Goal: Transaction & Acquisition: Download file/media

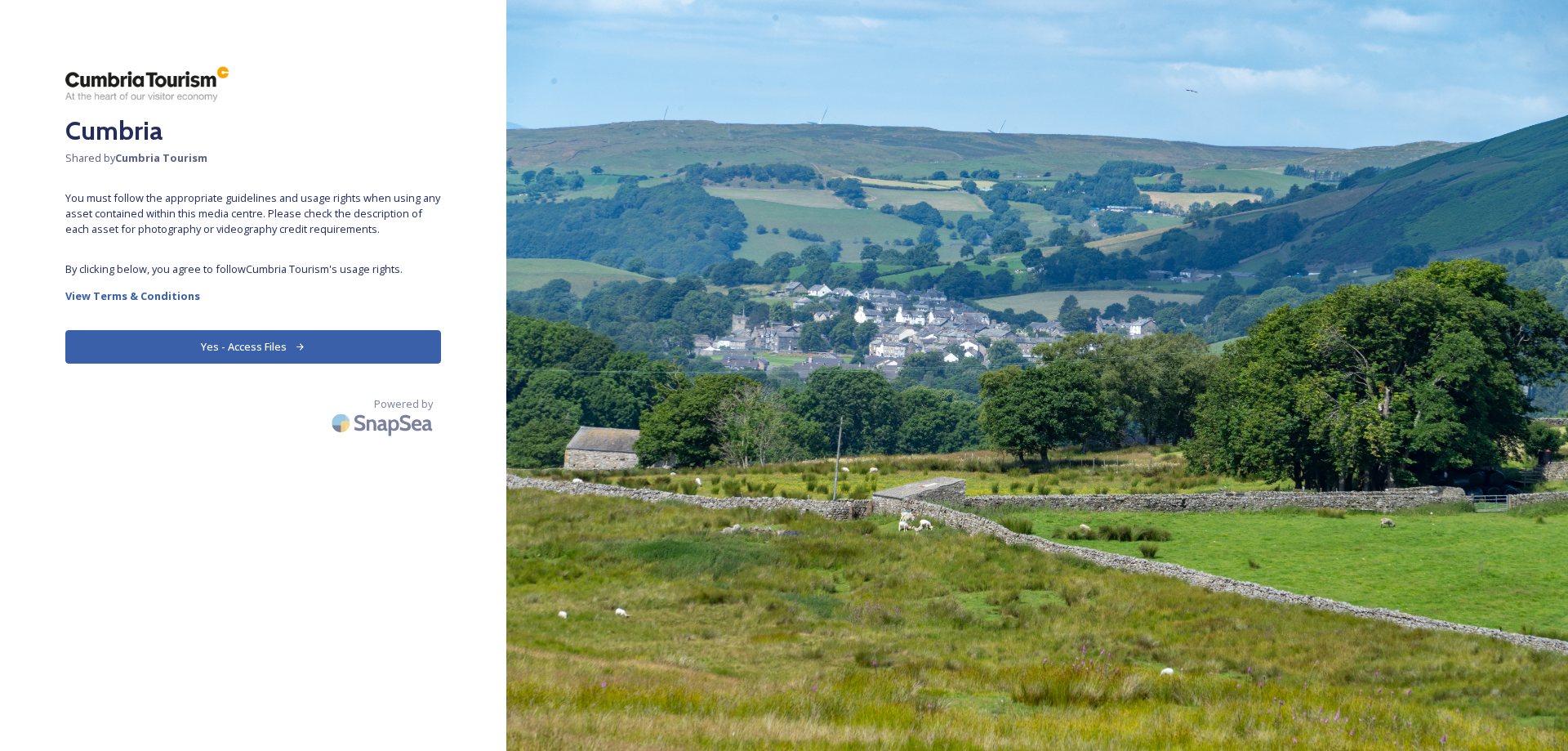
click at [244, 344] on button "Yes - Access Files" at bounding box center [253, 347] width 376 height 33
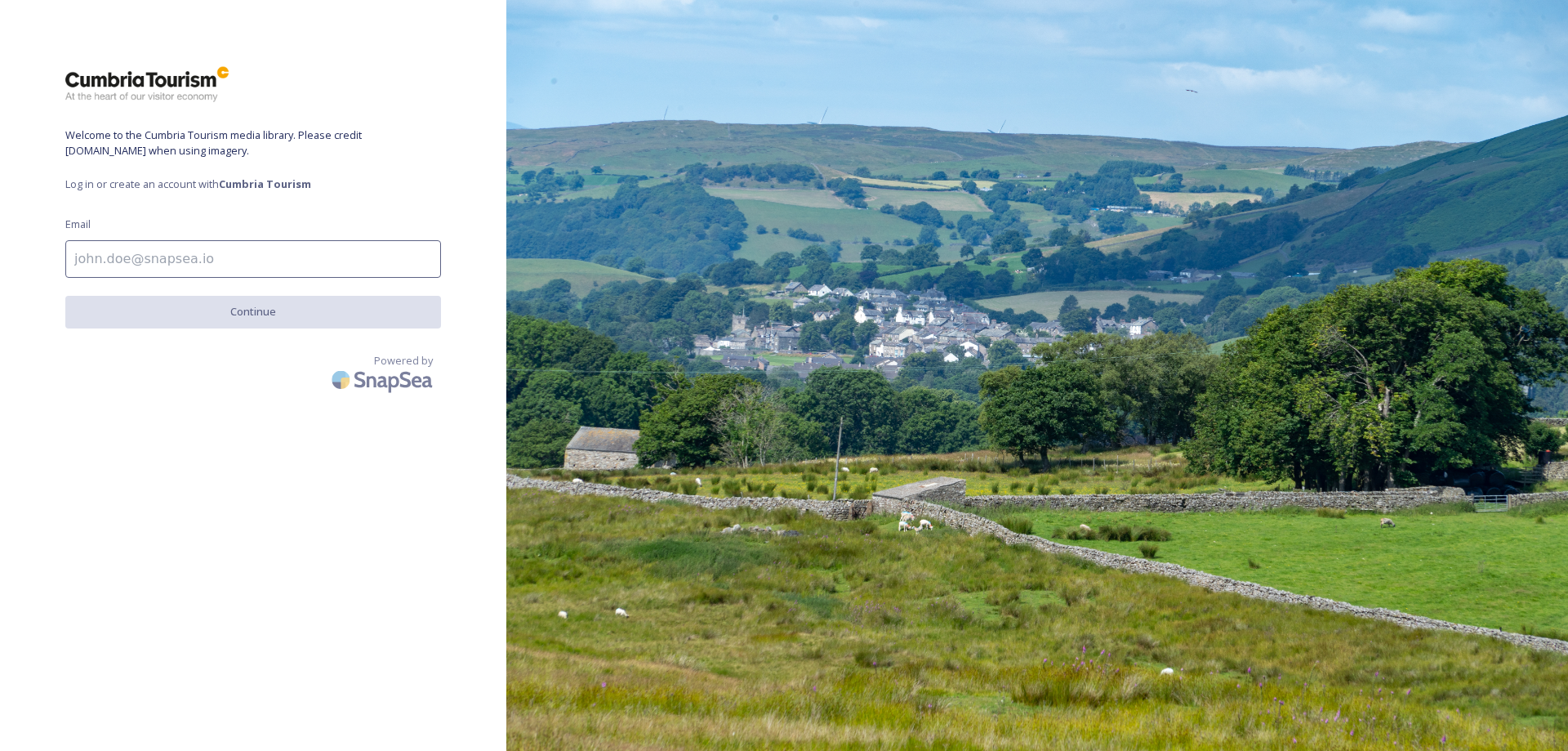
click at [92, 256] on input at bounding box center [253, 258] width 376 height 37
type input "fa"
click at [115, 254] on input "fa" at bounding box center [253, 258] width 376 height 37
drag, startPoint x: 101, startPoint y: 254, endPoint x: 70, endPoint y: 253, distance: 31.0
click at [70, 253] on input "fa" at bounding box center [253, 258] width 376 height 37
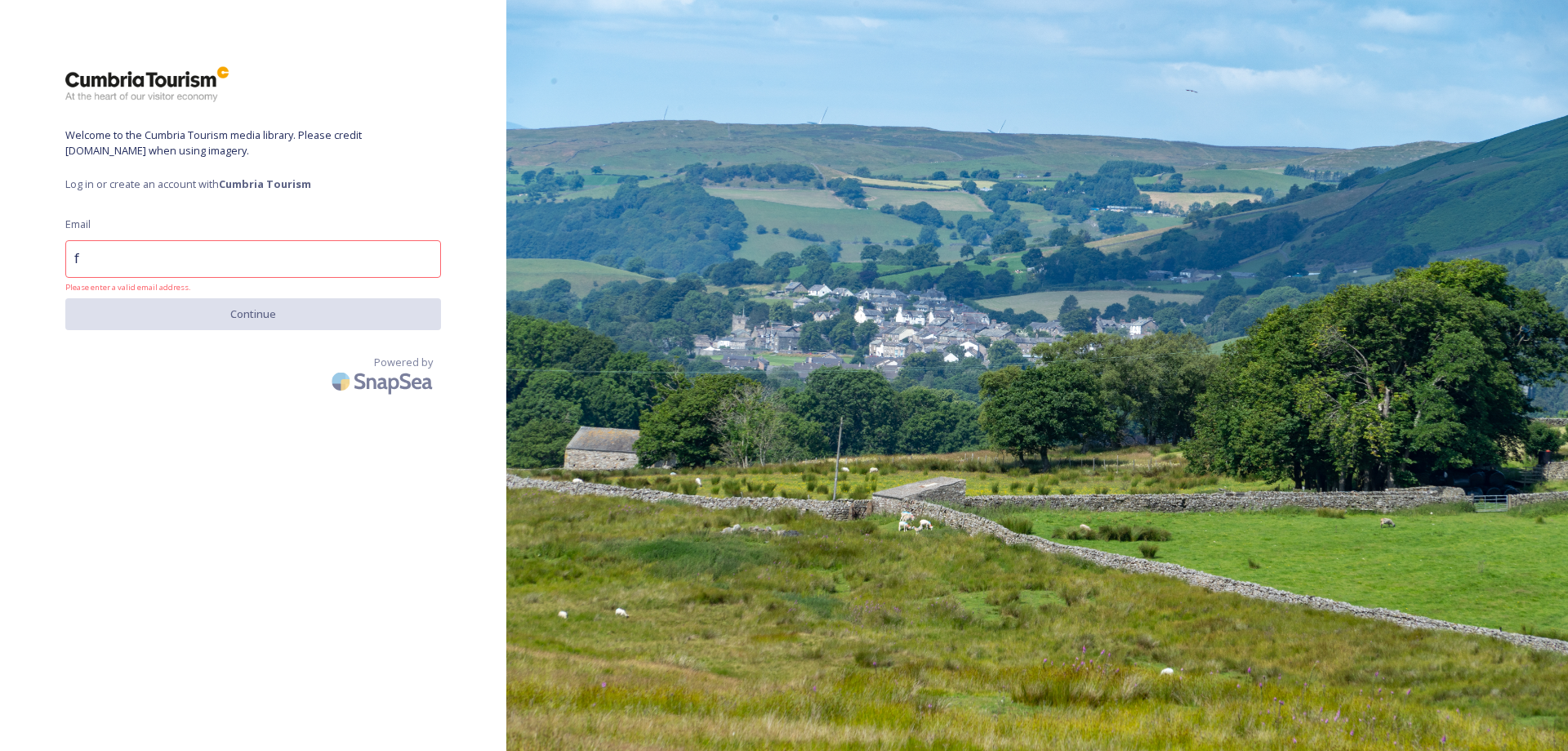
type input "fa"
click at [118, 248] on input "fa" at bounding box center [253, 258] width 376 height 37
drag, startPoint x: 107, startPoint y: 257, endPoint x: 67, endPoint y: 254, distance: 40.1
click at [70, 256] on input "fa" at bounding box center [253, 258] width 376 height 37
click at [102, 254] on input at bounding box center [253, 258] width 376 height 37
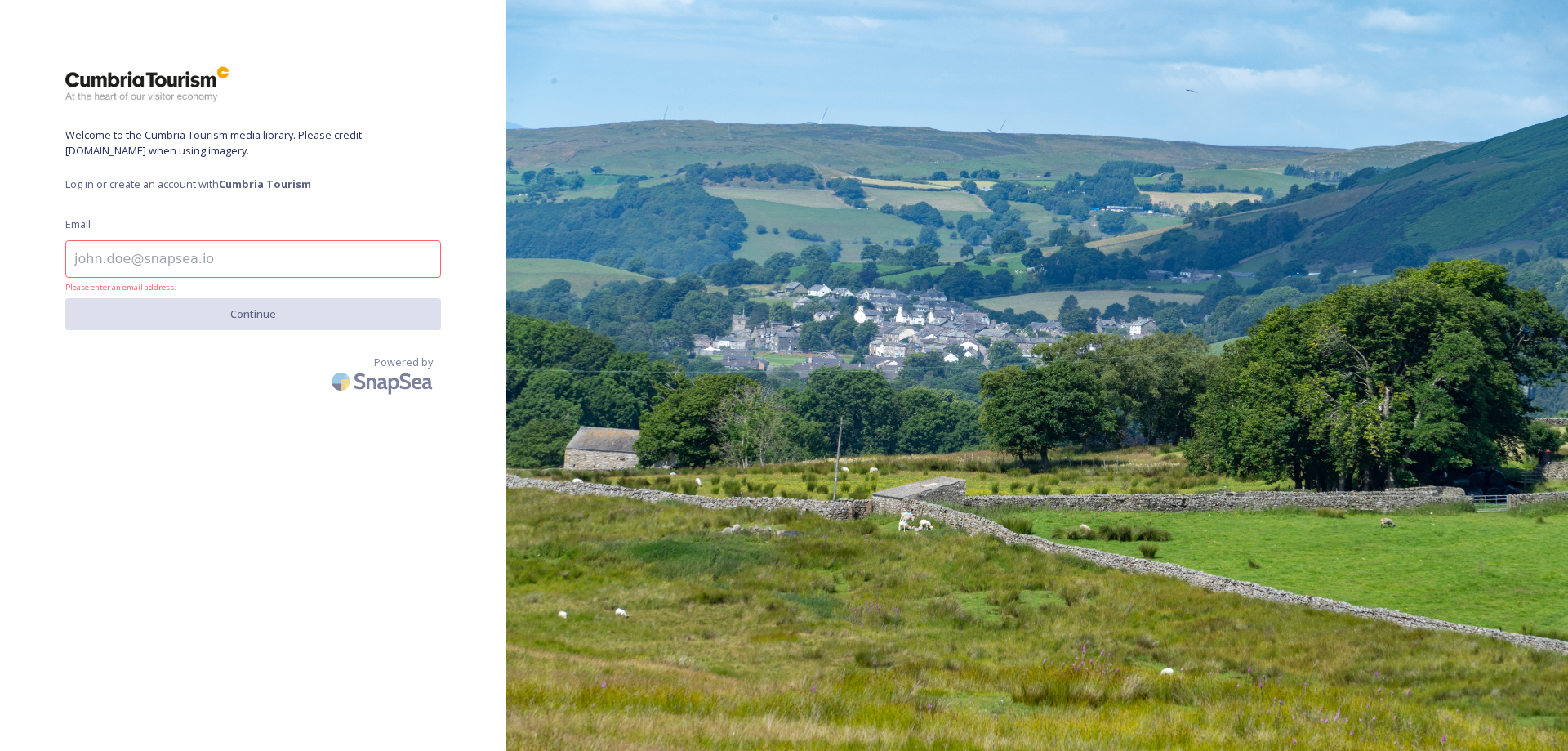
click at [217, 252] on input at bounding box center [253, 258] width 376 height 37
paste input "mailto:[EMAIL_ADDRESS][DOMAIN_NAME]"
drag, startPoint x: 113, startPoint y: 253, endPoint x: 33, endPoint y: 253, distance: 80.0
click at [33, 253] on div "Welcome to the Cumbria Tourism media library. Please credit [DOMAIN_NAME] when …" at bounding box center [253, 375] width 507 height 620
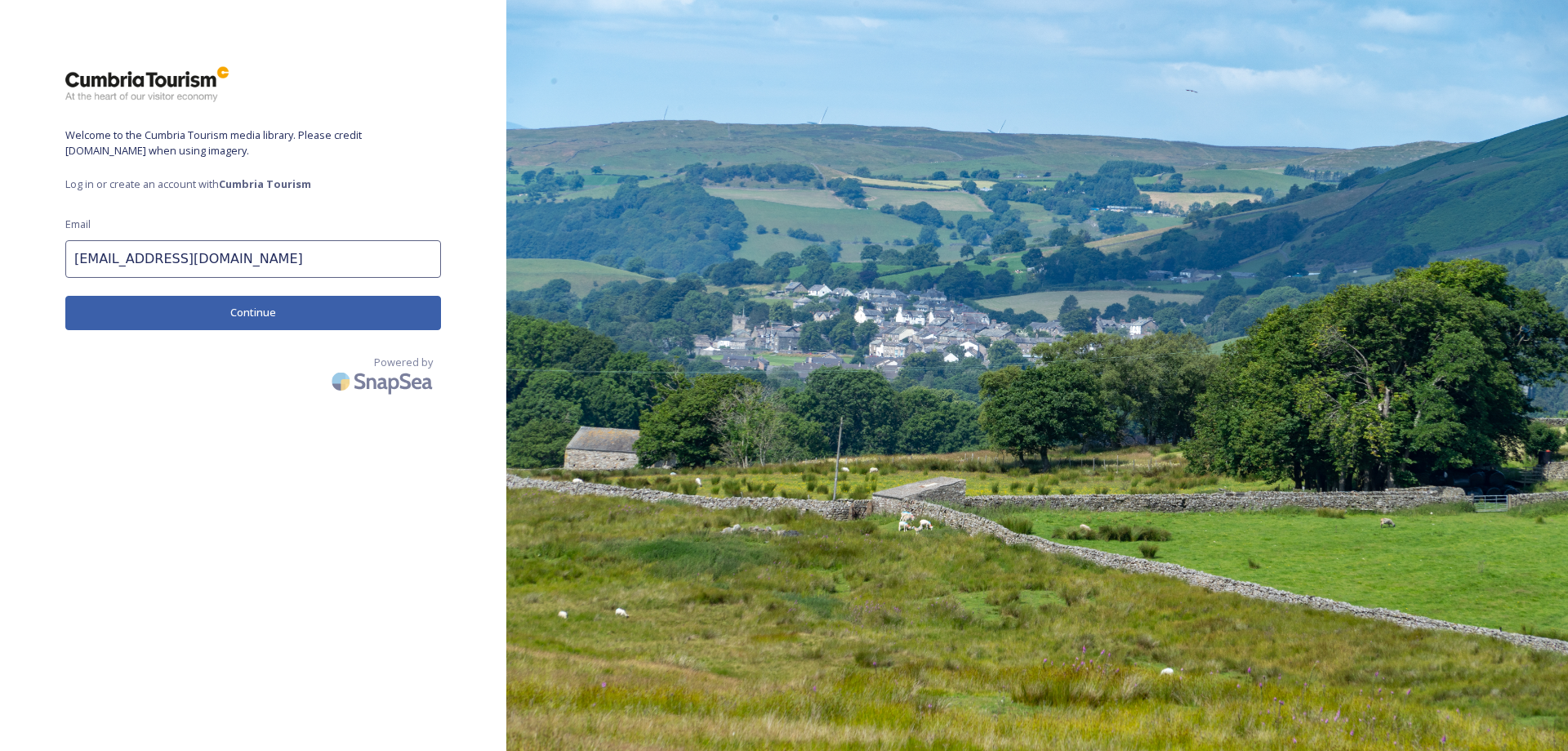
type input "[EMAIL_ADDRESS][DOMAIN_NAME]"
click at [258, 300] on button "Continue" at bounding box center [253, 312] width 376 height 33
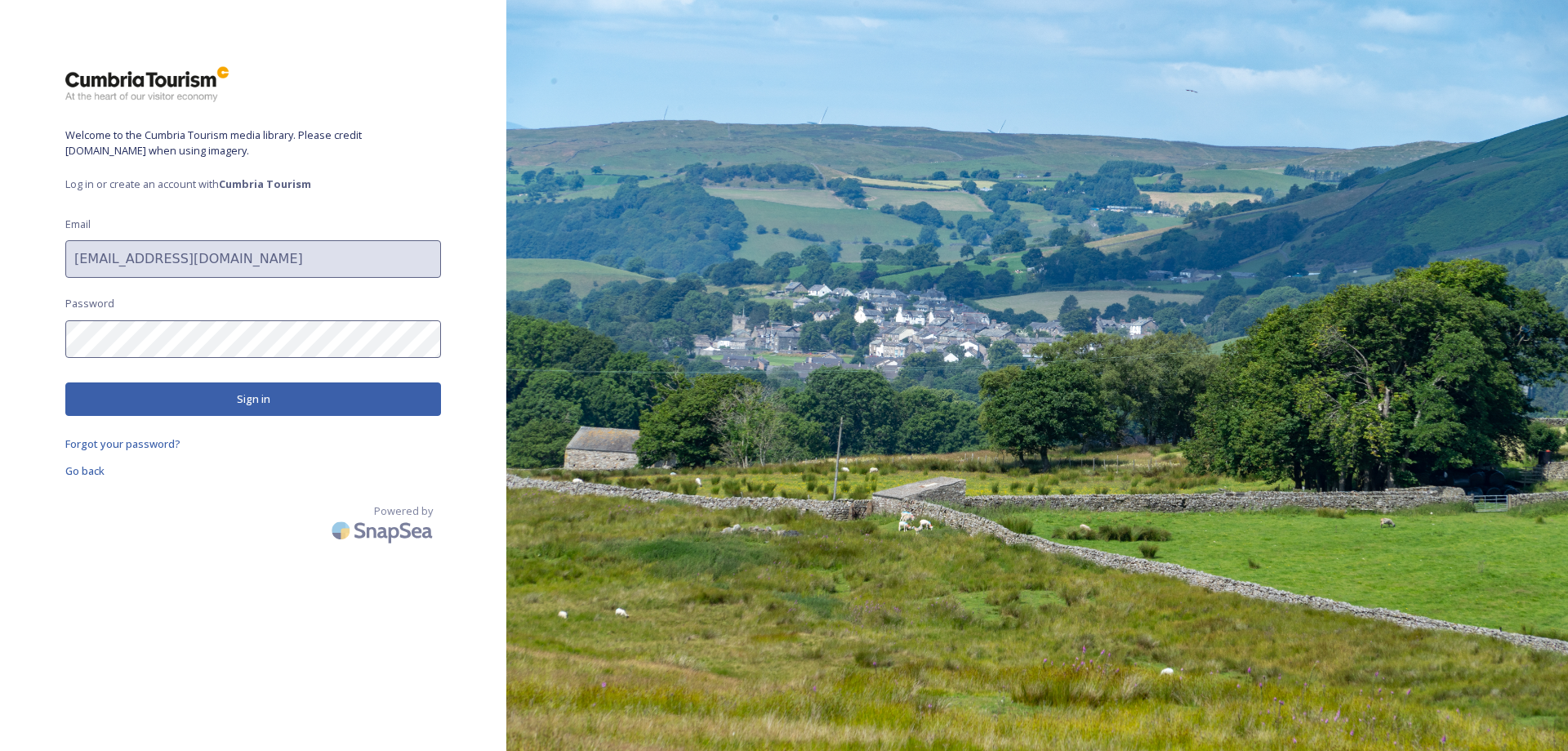
click at [109, 396] on button "Sign in" at bounding box center [253, 399] width 376 height 33
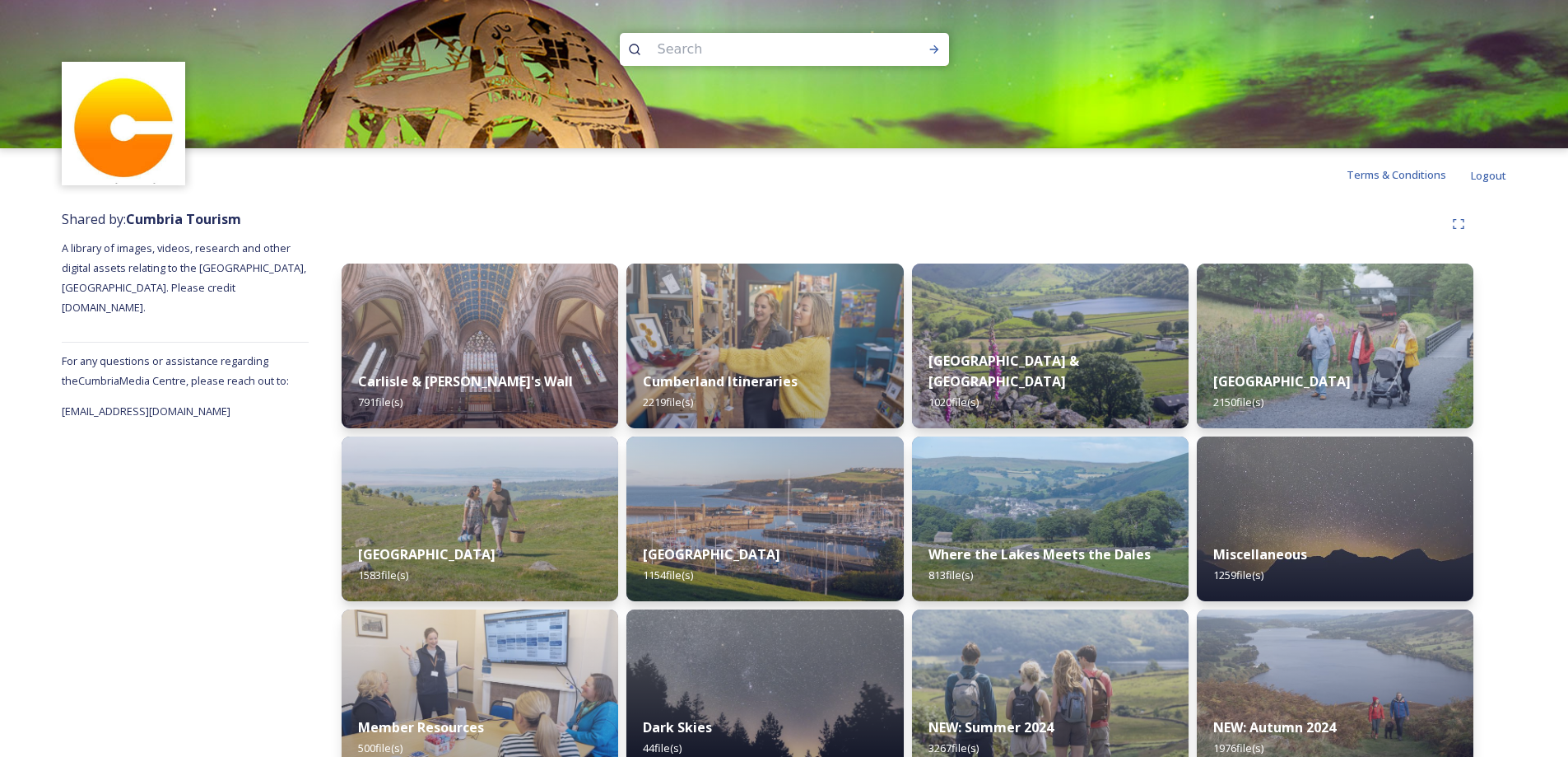
click at [718, 46] on input at bounding box center [762, 49] width 226 height 37
type input "seatoller"
click at [932, 47] on icon at bounding box center [934, 50] width 13 height 13
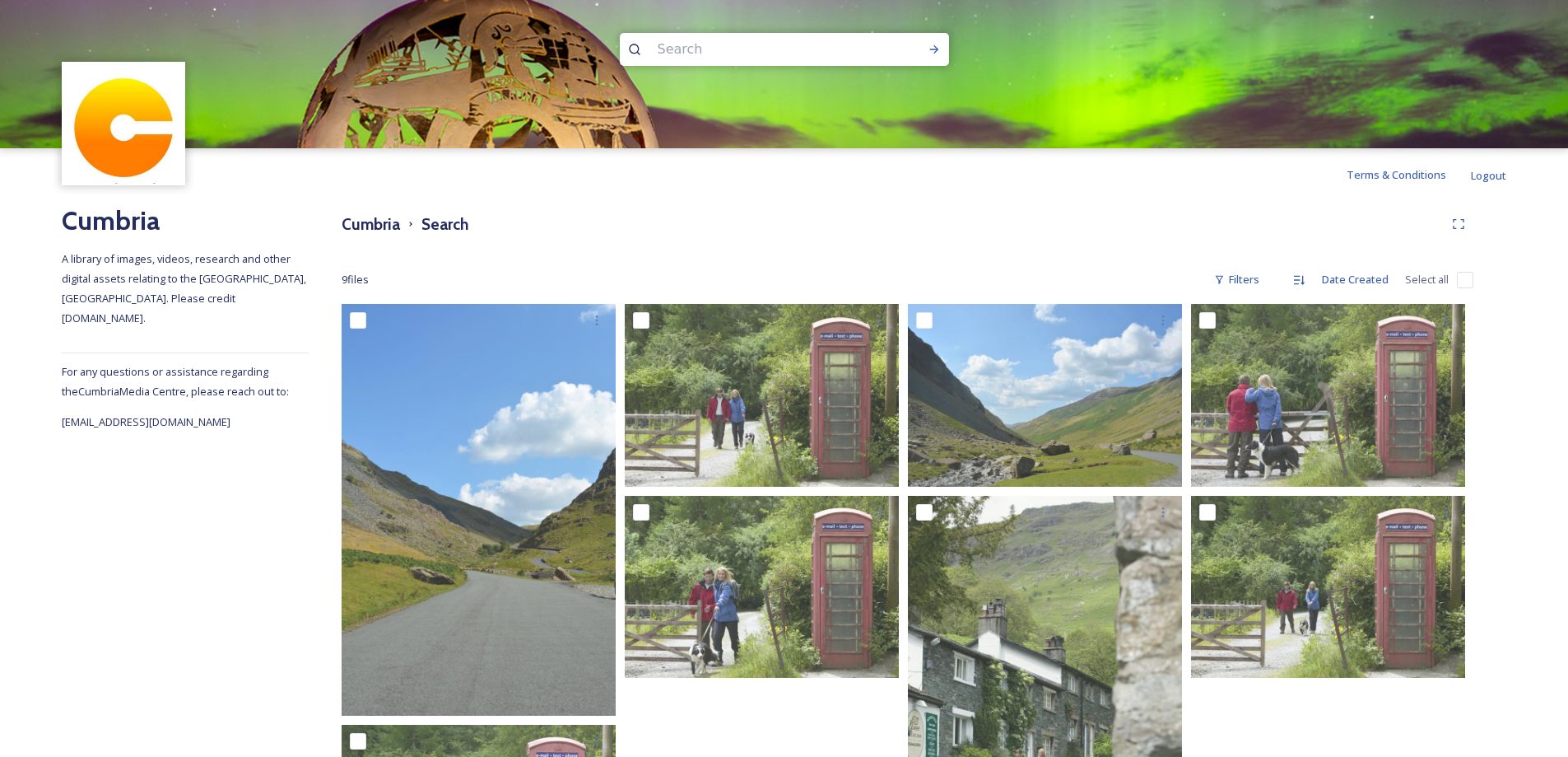
click at [710, 51] on input at bounding box center [762, 49] width 226 height 37
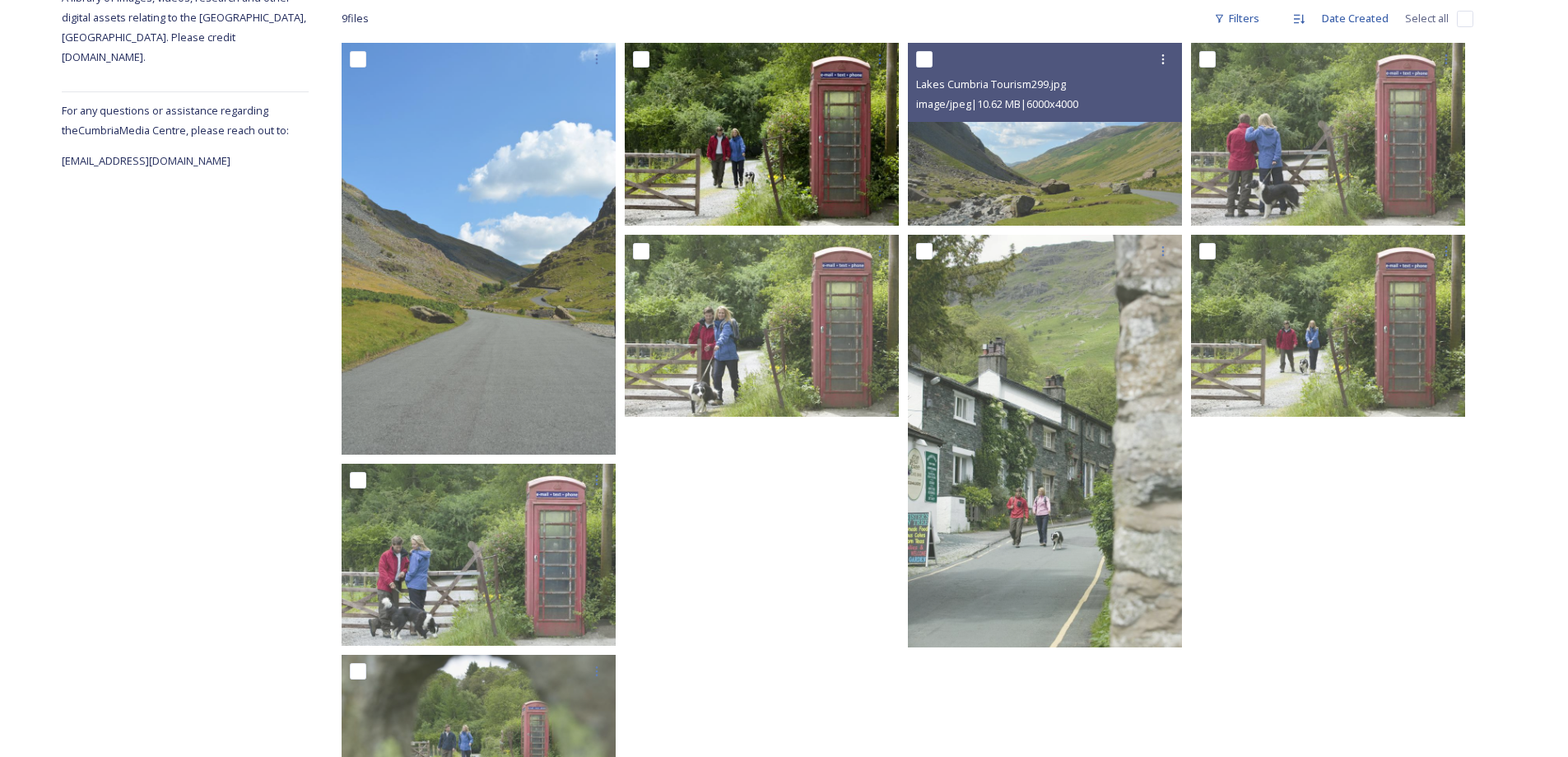
scroll to position [49, 0]
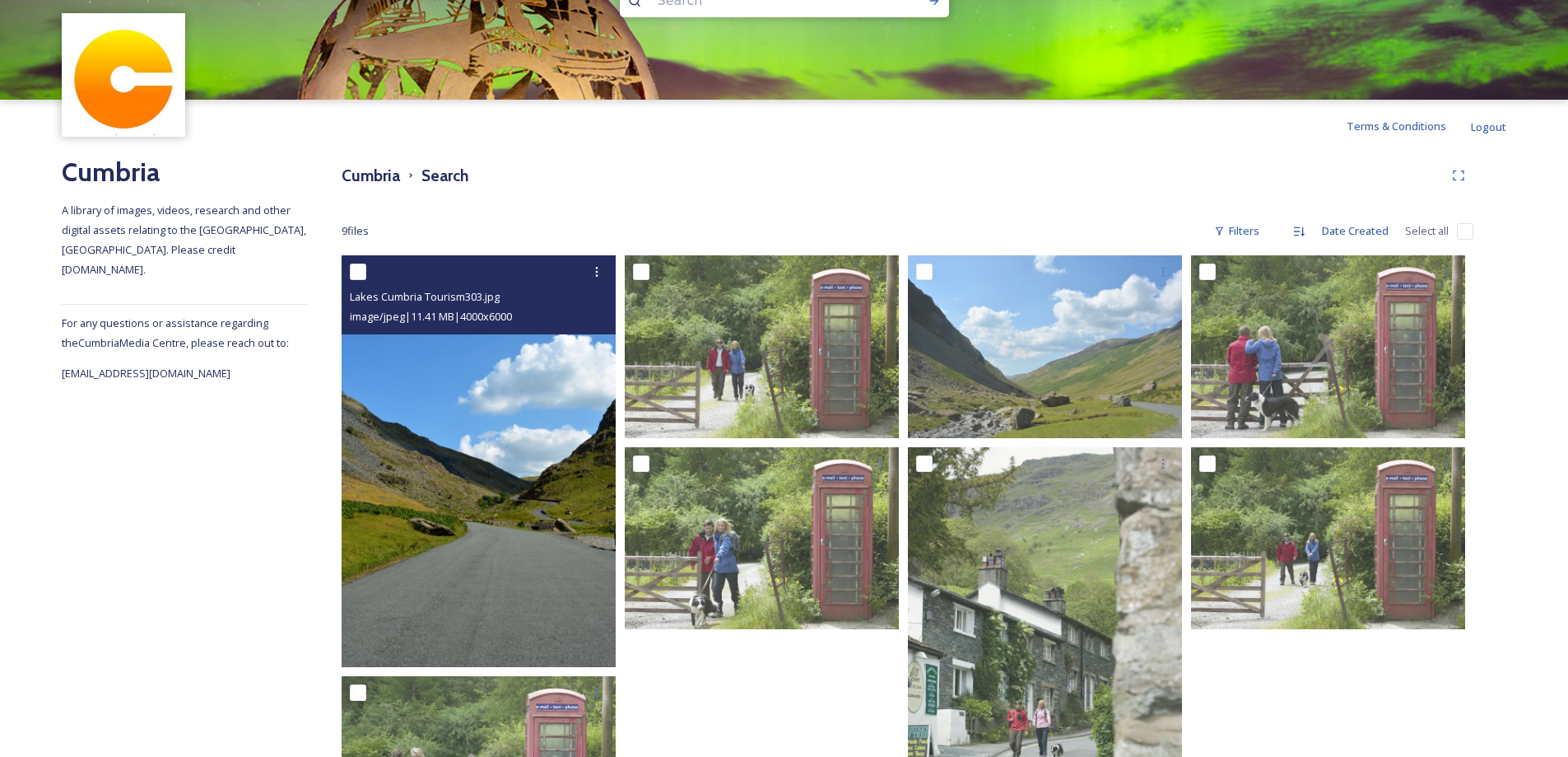
click at [545, 408] on img at bounding box center [479, 460] width 274 height 411
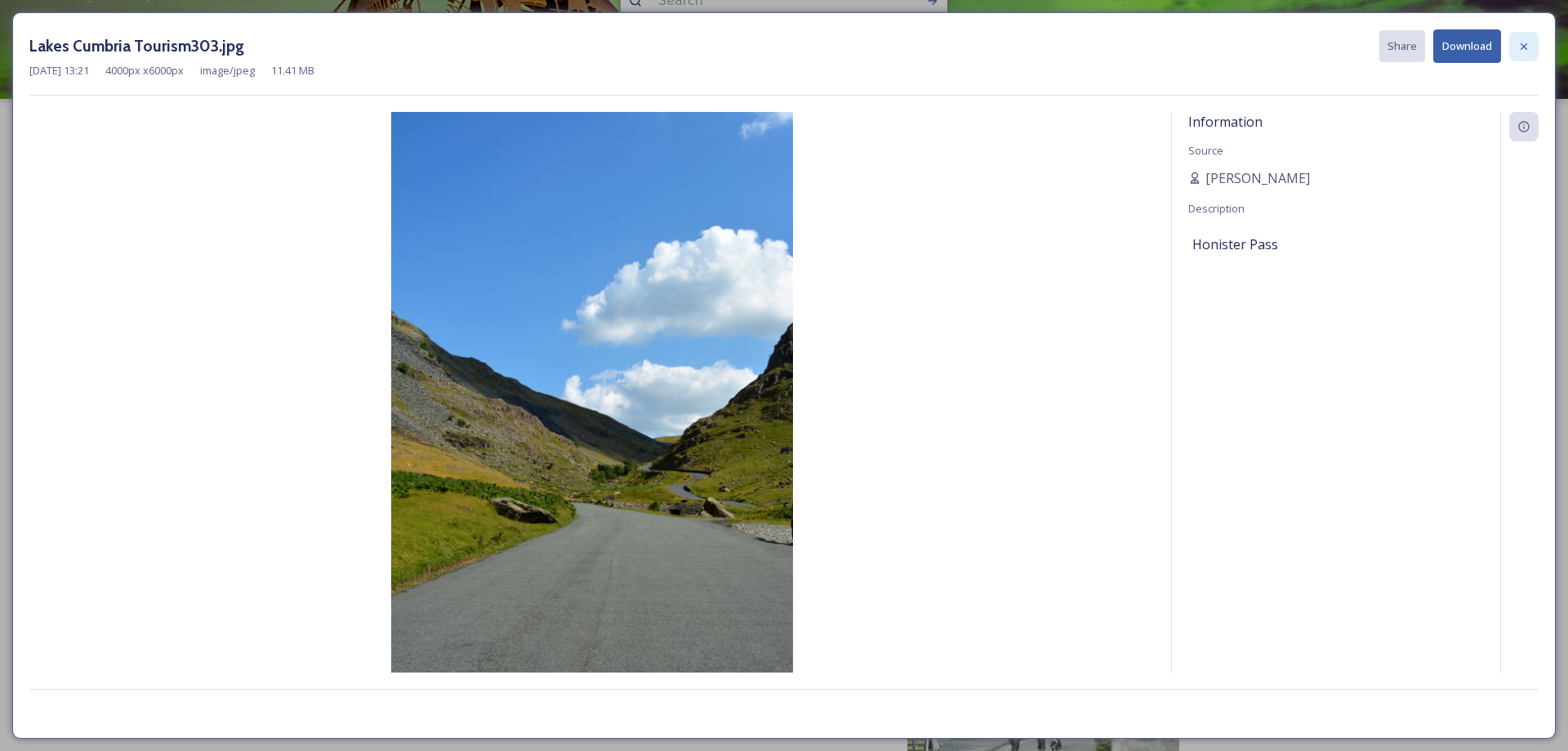
click at [1520, 44] on icon at bounding box center [1524, 46] width 13 height 13
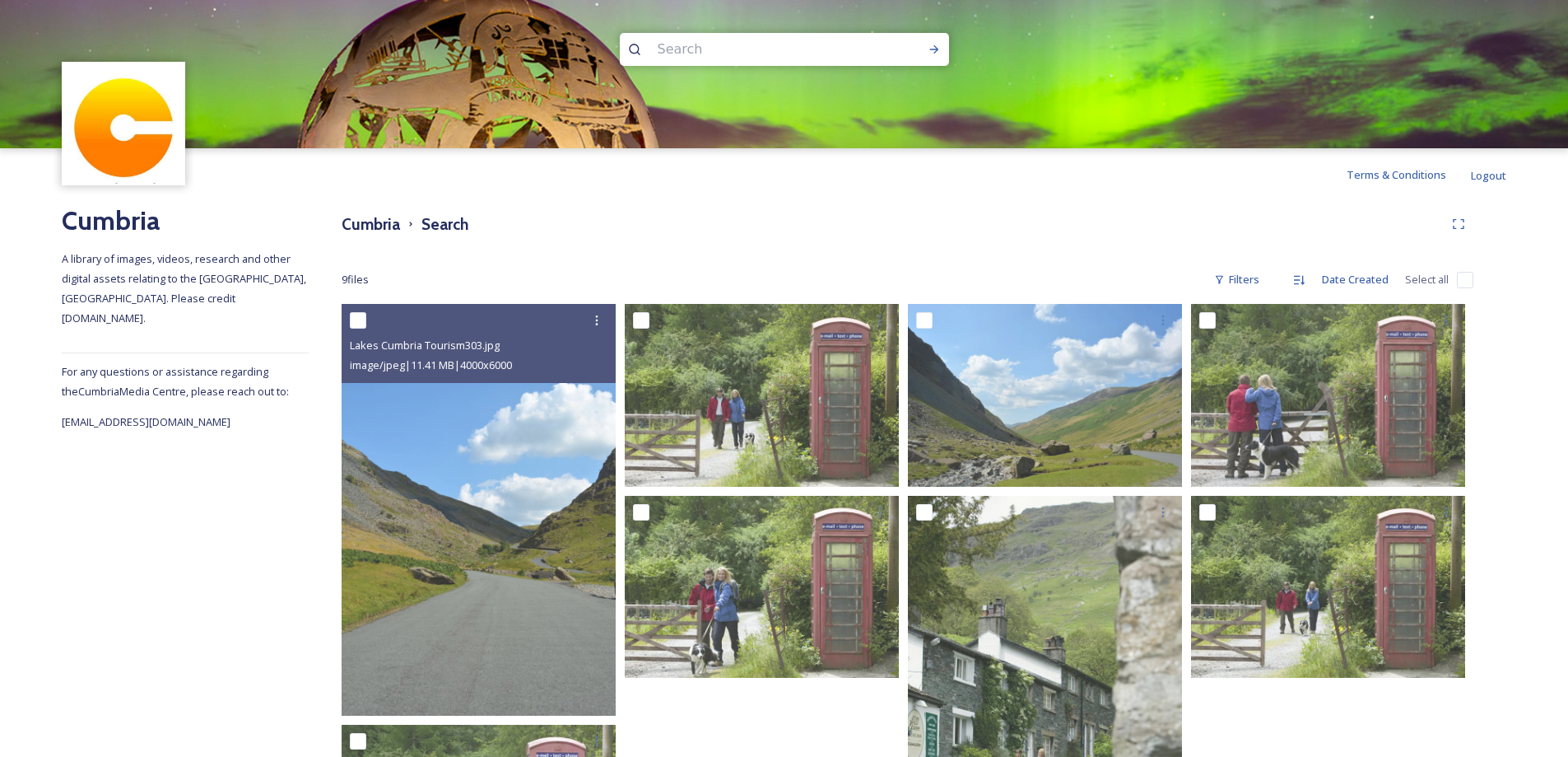
click at [688, 46] on input at bounding box center [762, 49] width 226 height 37
type input "b"
type input "caldbeck"
click at [934, 50] on icon at bounding box center [934, 49] width 9 height 8
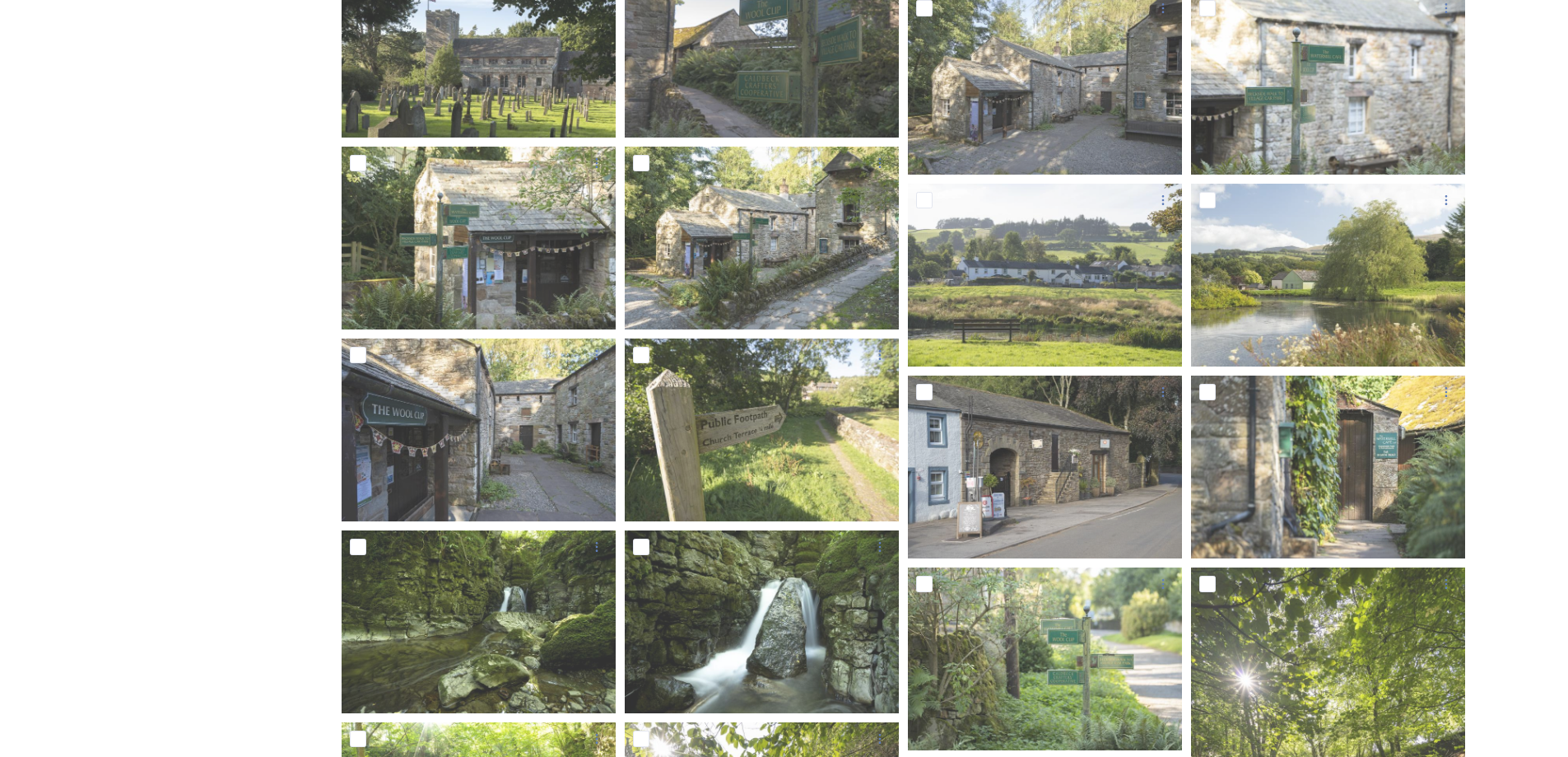
scroll to position [1482, 0]
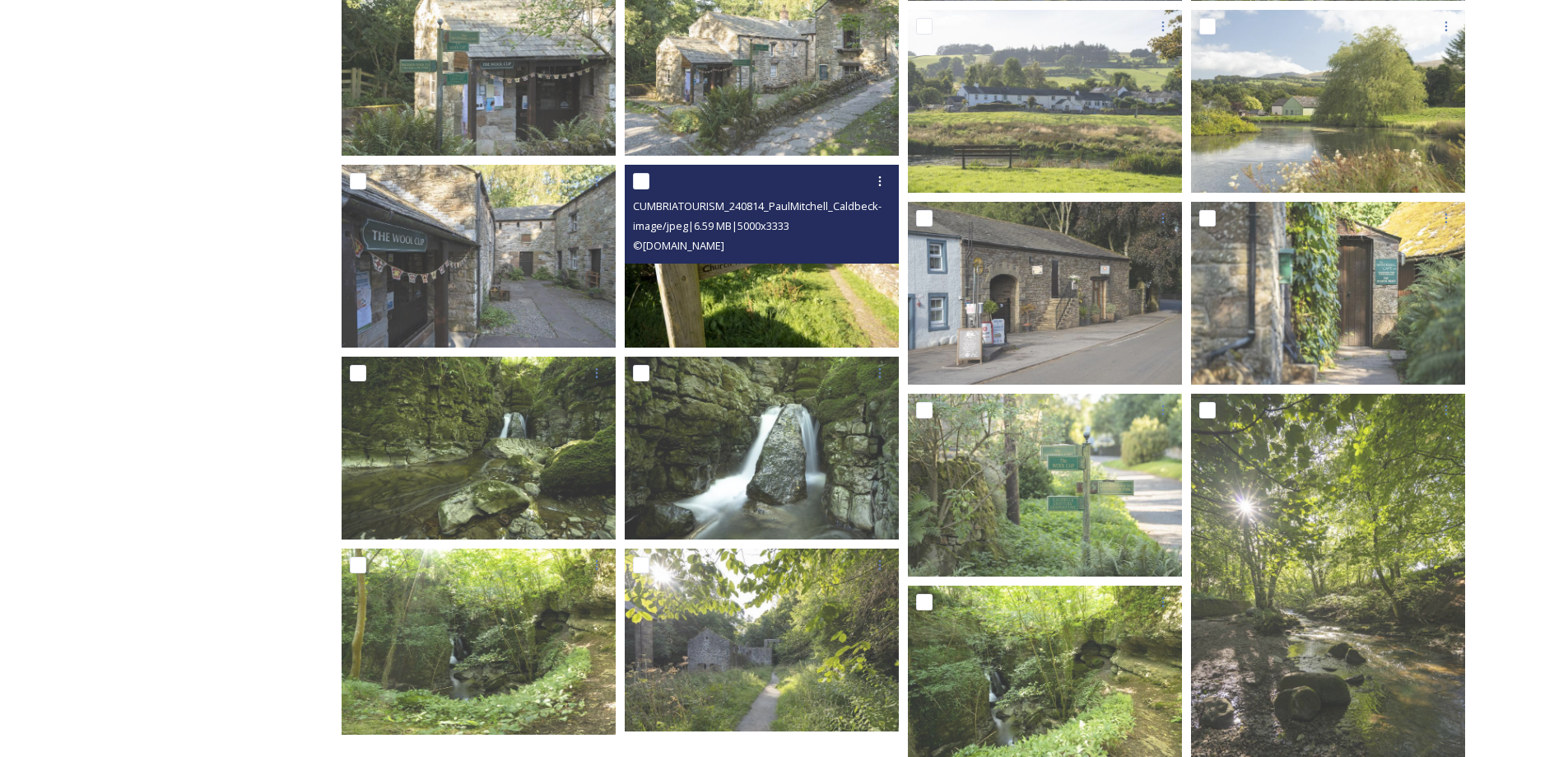
click at [791, 315] on img at bounding box center [762, 256] width 274 height 183
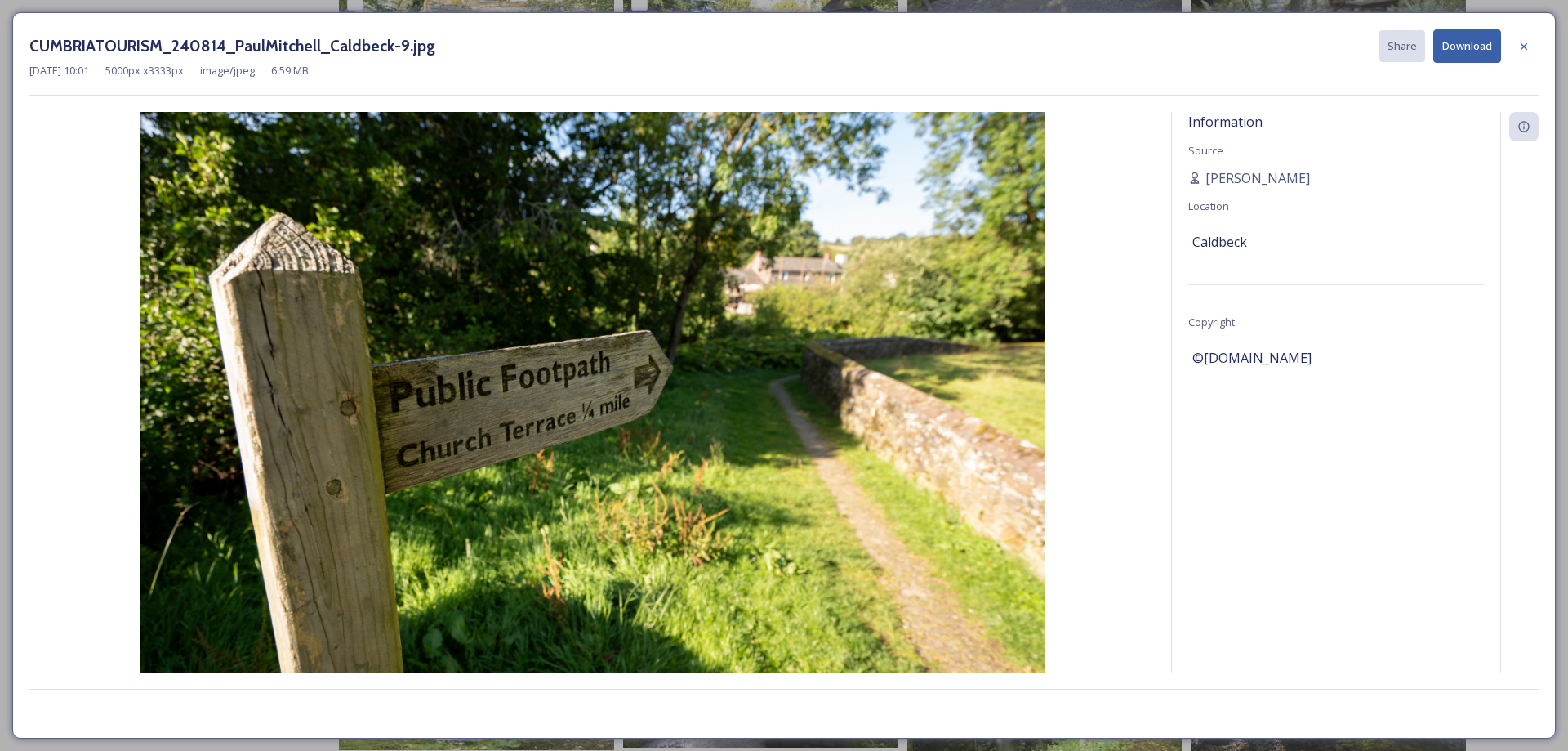
click at [1460, 49] on button "Download" at bounding box center [1467, 46] width 68 height 33
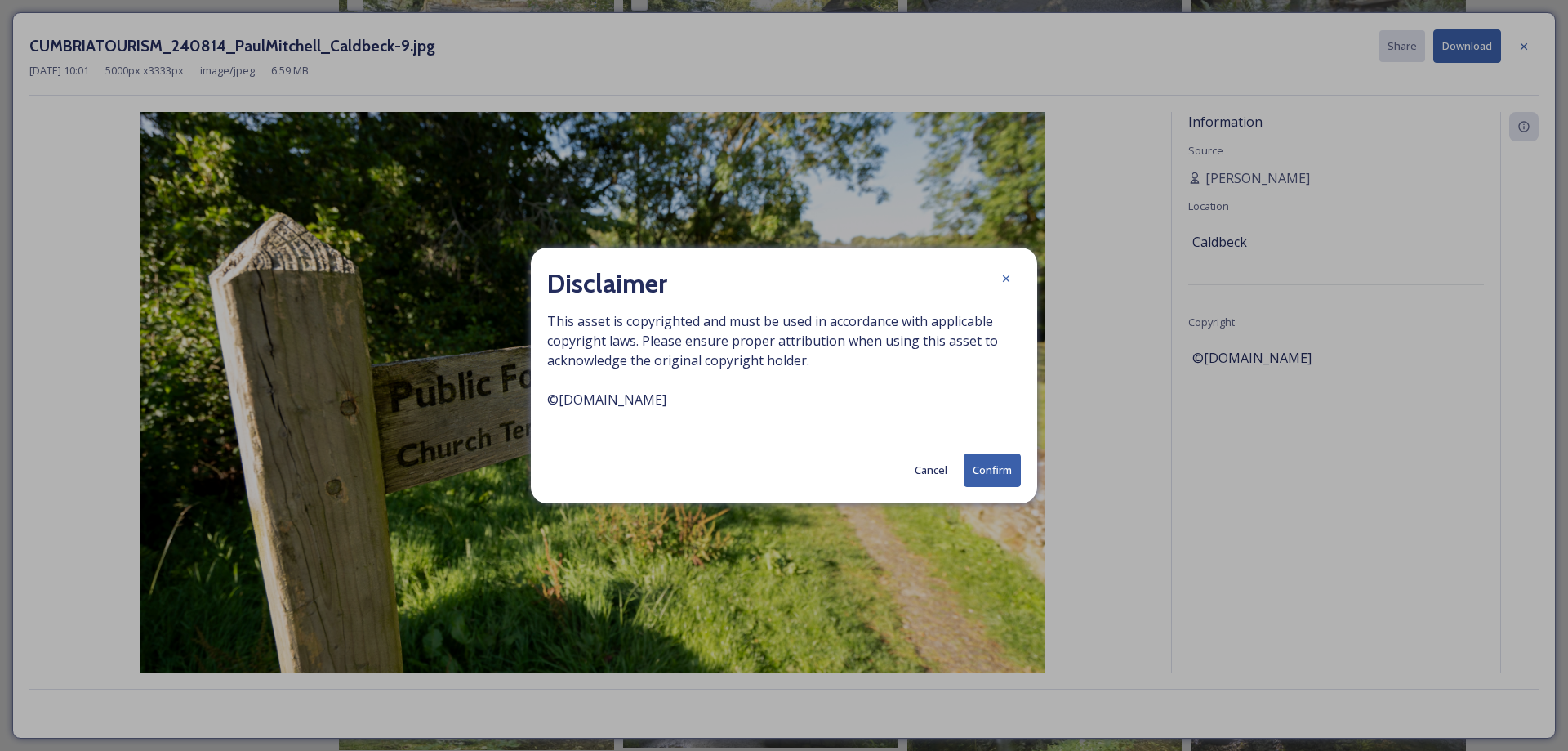
click at [991, 473] on button "Confirm" at bounding box center [993, 470] width 58 height 33
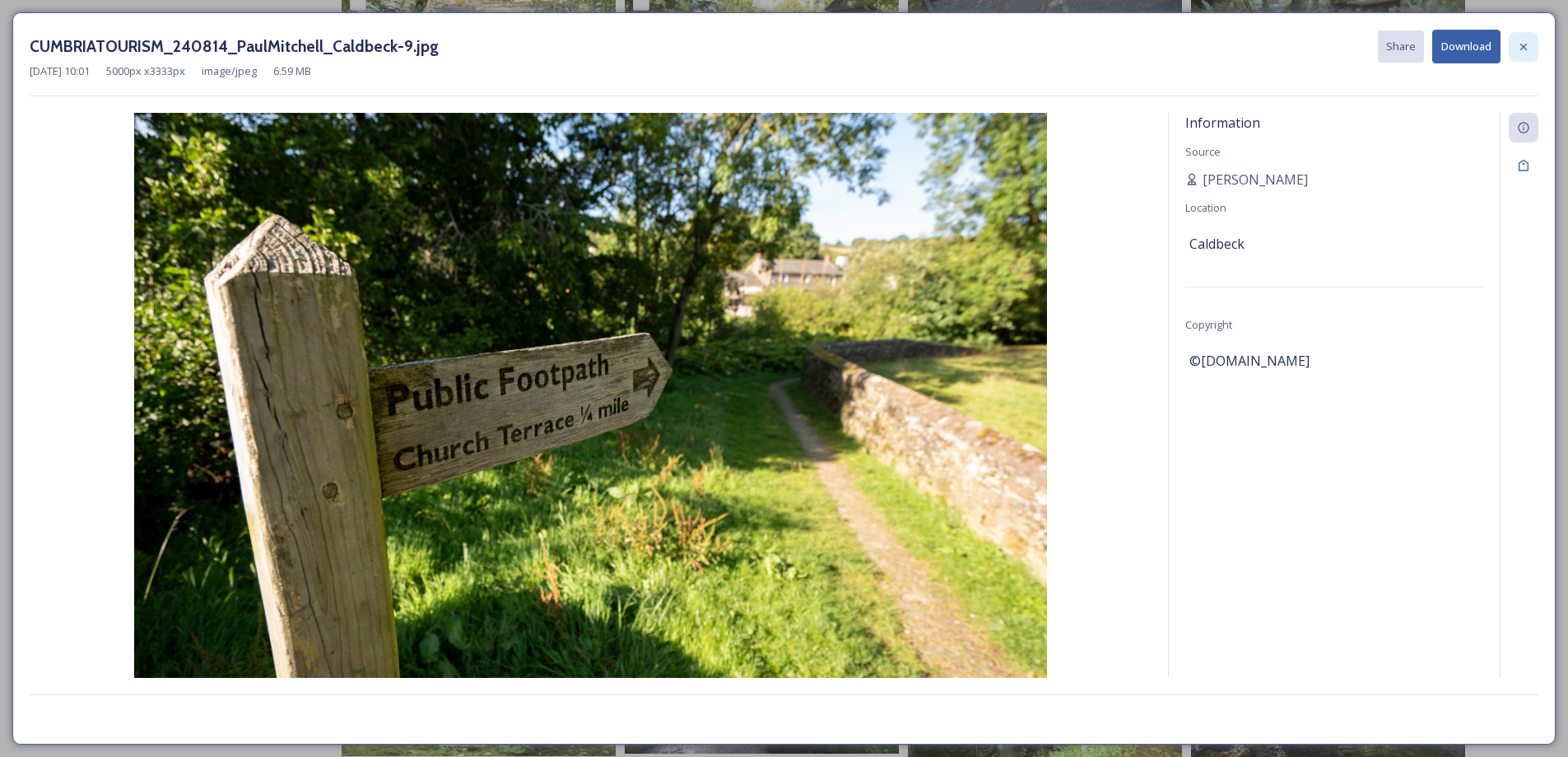
click at [1523, 46] on icon at bounding box center [1523, 46] width 7 height 7
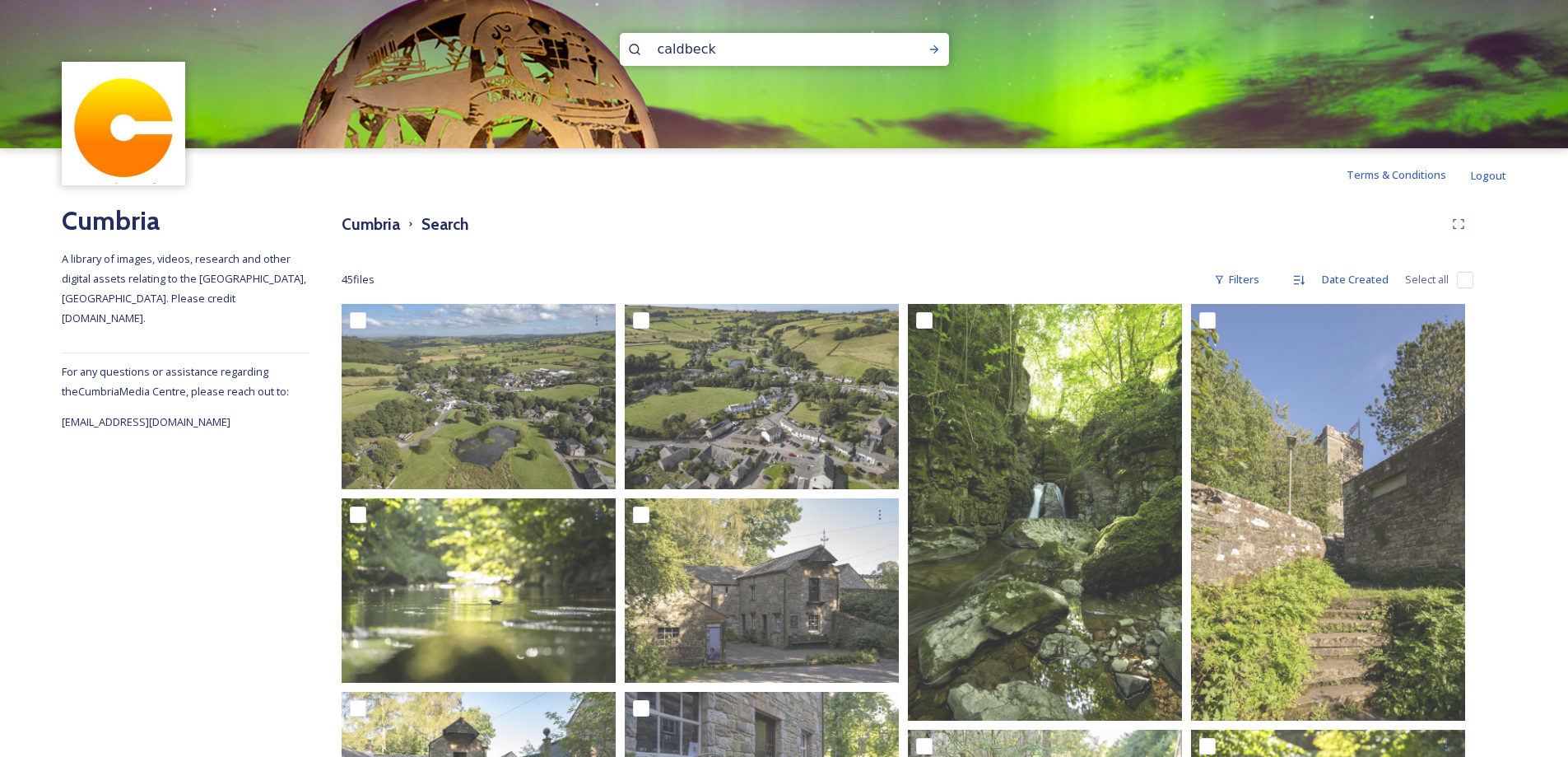
drag, startPoint x: 702, startPoint y: 48, endPoint x: 657, endPoint y: 50, distance: 45.0
click at [657, 50] on input "caldbeck" at bounding box center [762, 49] width 226 height 37
paste input "Sale Fell"
type input "Sale Fell"
click at [927, 52] on icon at bounding box center [934, 50] width 13 height 13
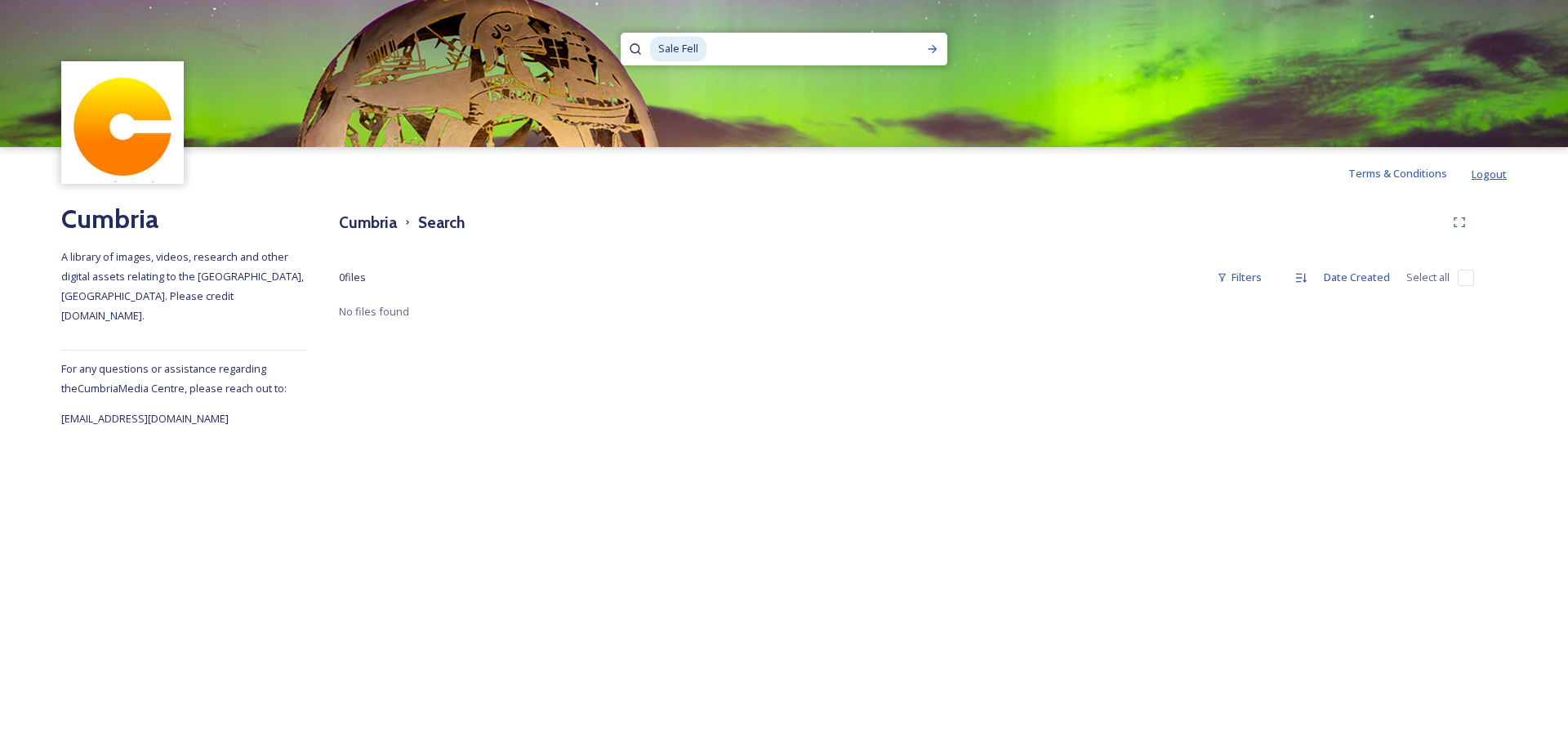
click at [1492, 175] on span "Logout" at bounding box center [1490, 174] width 35 height 15
